Goal: Navigation & Orientation: Find specific page/section

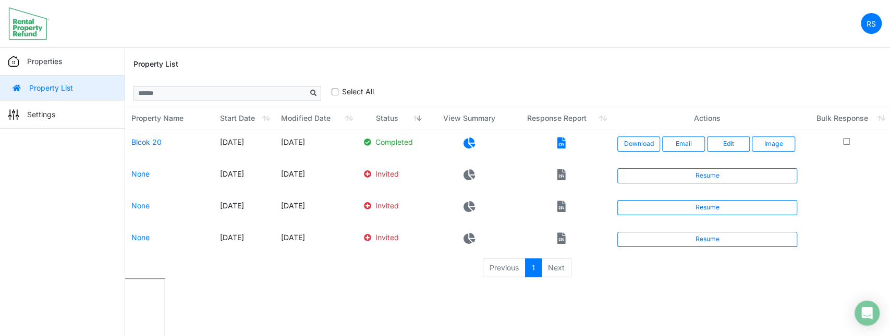
click at [463, 58] on div "Property List" at bounding box center [508, 63] width 749 height 33
click at [465, 56] on div "Property List" at bounding box center [508, 63] width 749 height 33
drag, startPoint x: 465, startPoint y: 56, endPoint x: 357, endPoint y: 9, distance: 118.2
click at [465, 56] on div "Property List" at bounding box center [508, 63] width 749 height 33
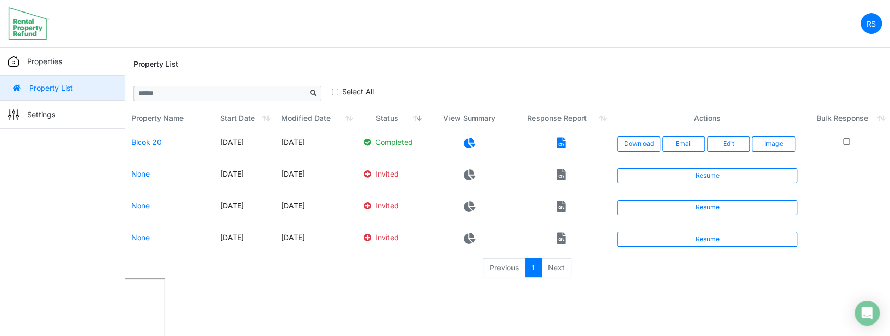
click at [308, 43] on nav "RS Change Password Logout roumelle12 [EMAIL_ADDRESS][DOMAIN_NAME]" at bounding box center [445, 24] width 890 height 48
